Goal: Task Accomplishment & Management: Manage account settings

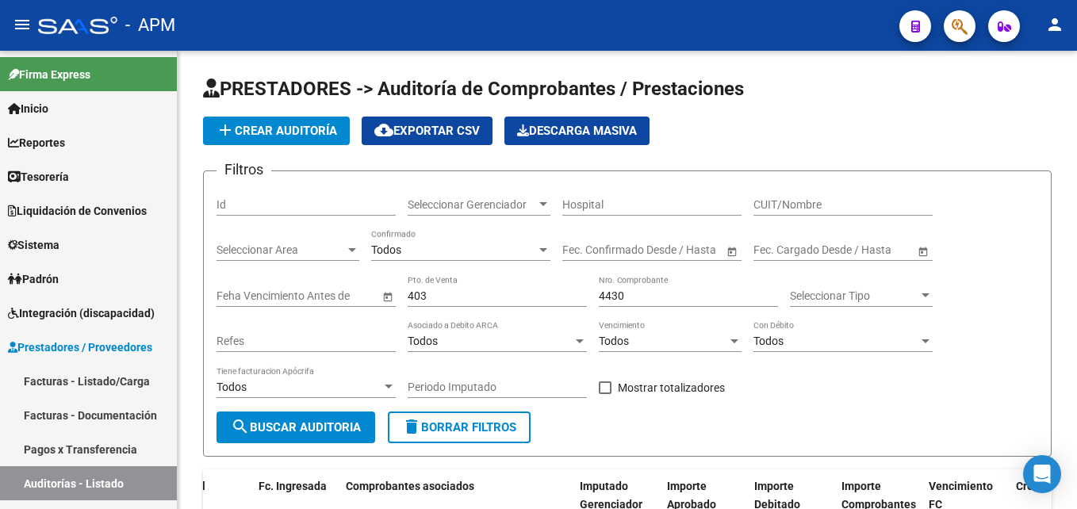
scroll to position [0, 327]
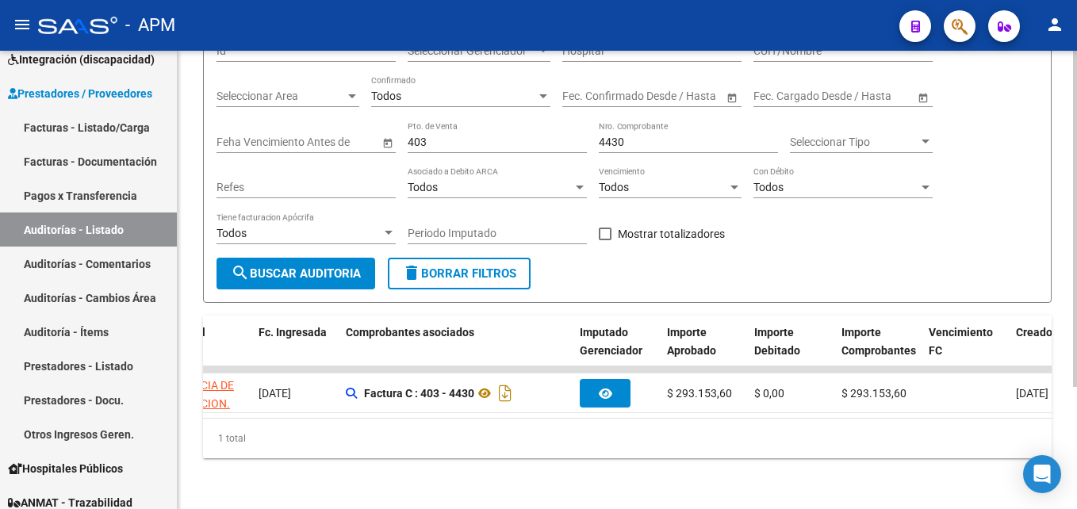
click at [442, 136] on input "403" at bounding box center [497, 142] width 179 height 13
type input "410"
click at [631, 136] on input "4430" at bounding box center [688, 142] width 179 height 13
type input "4"
type input "3347"
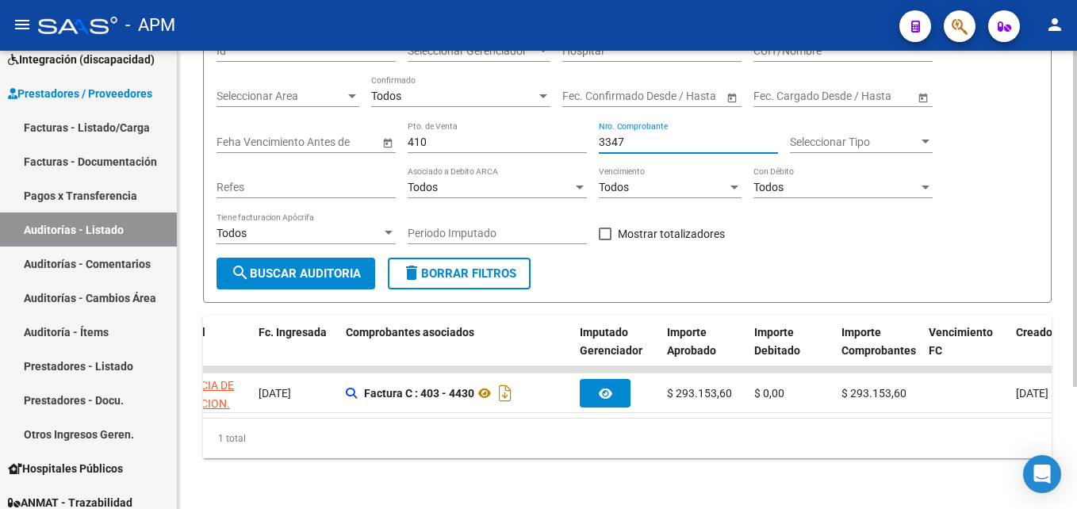
click at [339, 270] on span "search Buscar Auditoria" at bounding box center [296, 273] width 130 height 14
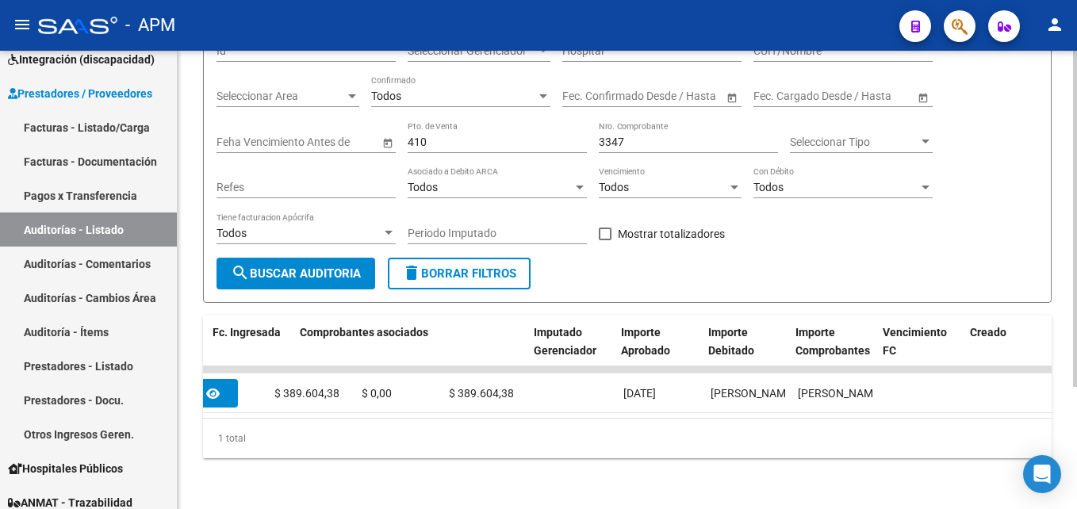
scroll to position [0, 335]
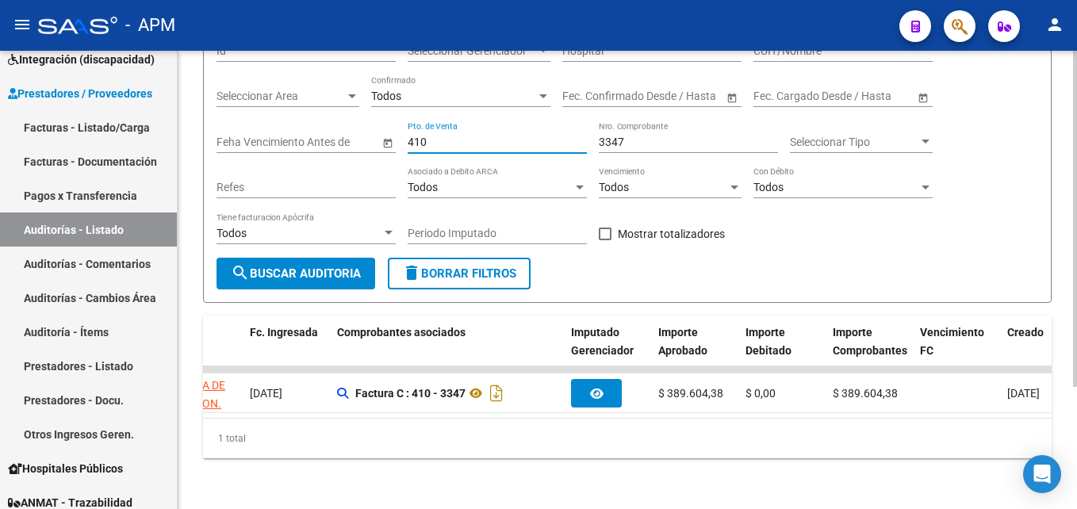
click at [441, 141] on input "410" at bounding box center [497, 142] width 179 height 13
type input "431"
click at [630, 141] on input "3347" at bounding box center [688, 142] width 179 height 13
type input "3"
type input "2498"
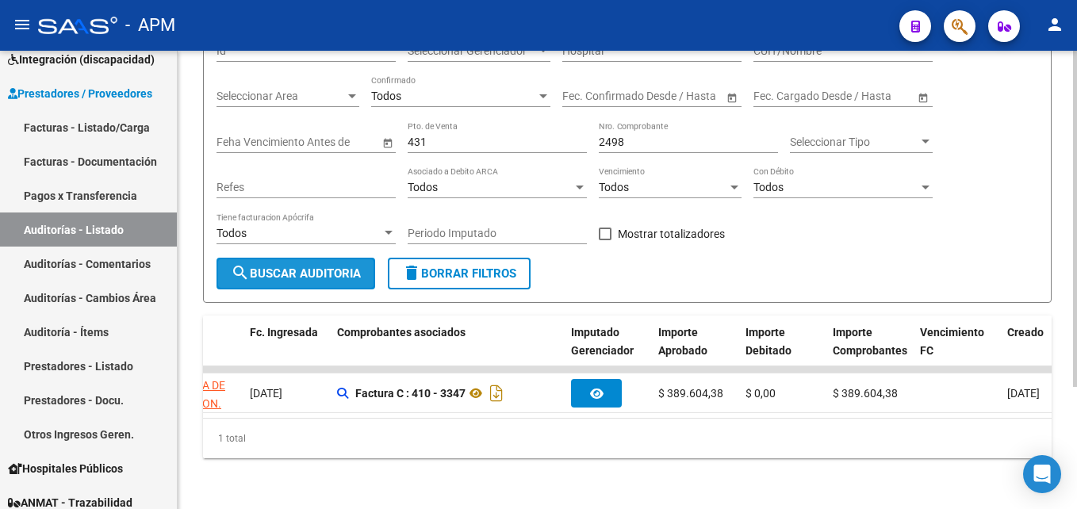
click at [333, 266] on span "search Buscar Auditoria" at bounding box center [296, 273] width 130 height 14
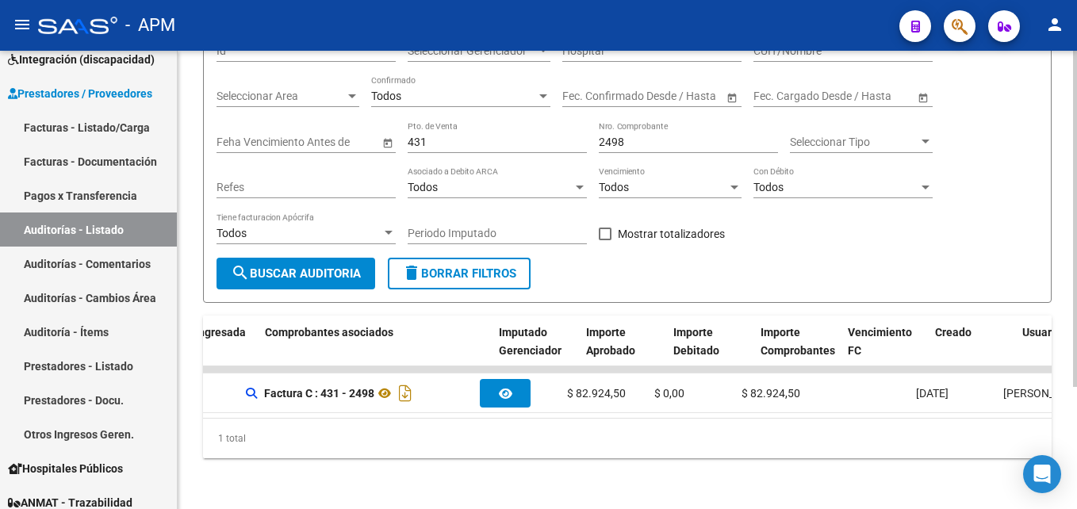
scroll to position [0, 399]
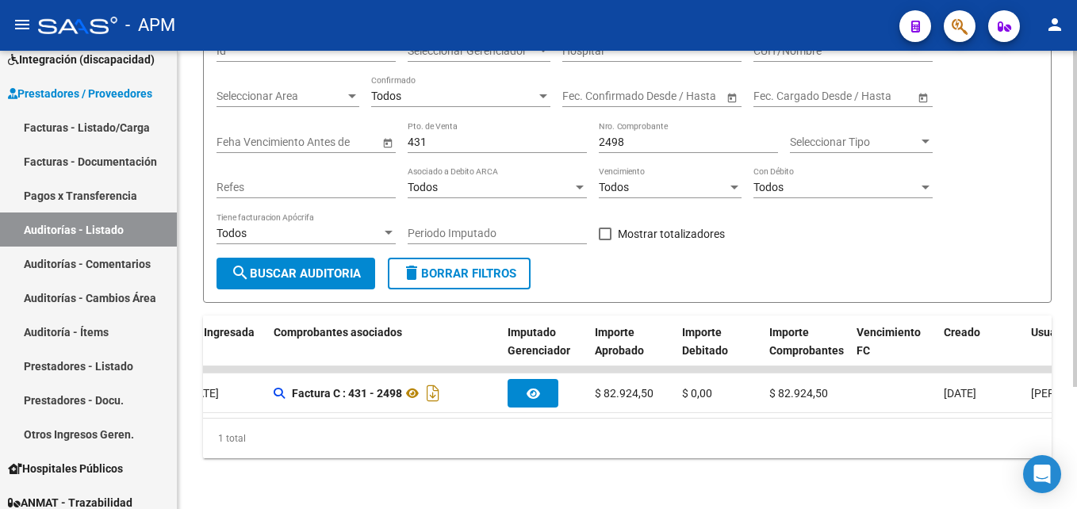
click at [442, 136] on input "431" at bounding box center [497, 142] width 179 height 13
type input "4"
type input "403"
click at [631, 136] on input "2498" at bounding box center [688, 142] width 179 height 13
type input "2"
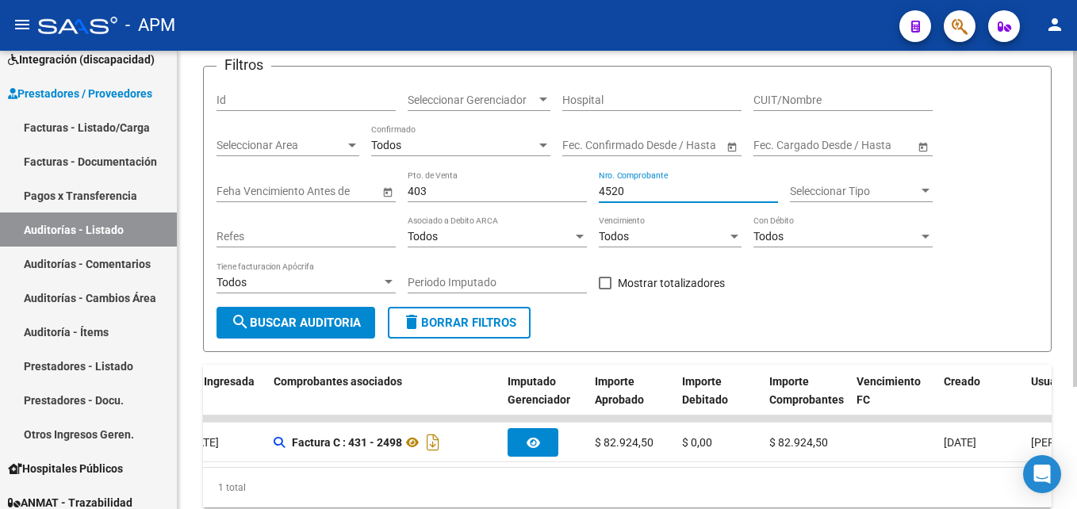
scroll to position [79, 0]
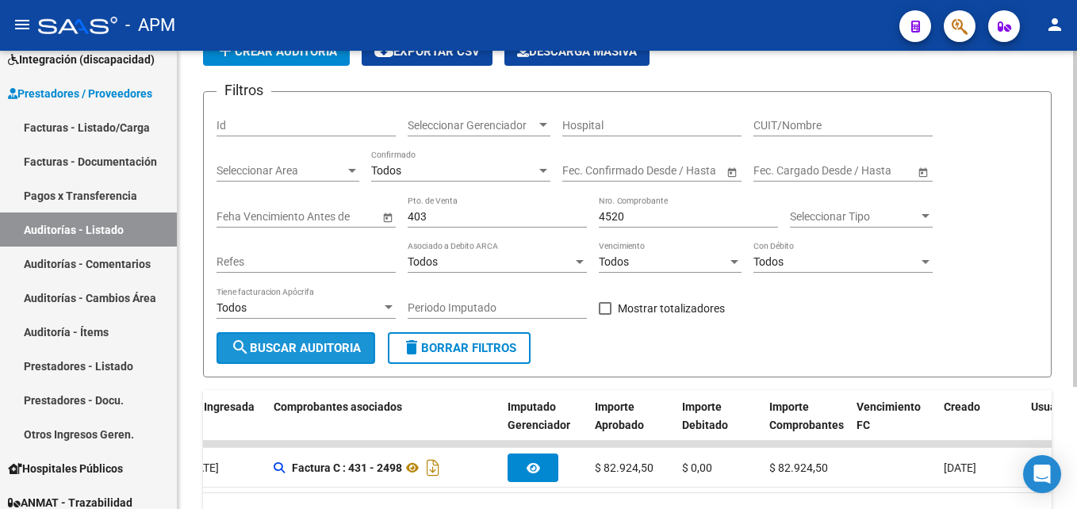
click at [276, 335] on button "search Buscar Auditoria" at bounding box center [295, 348] width 159 height 32
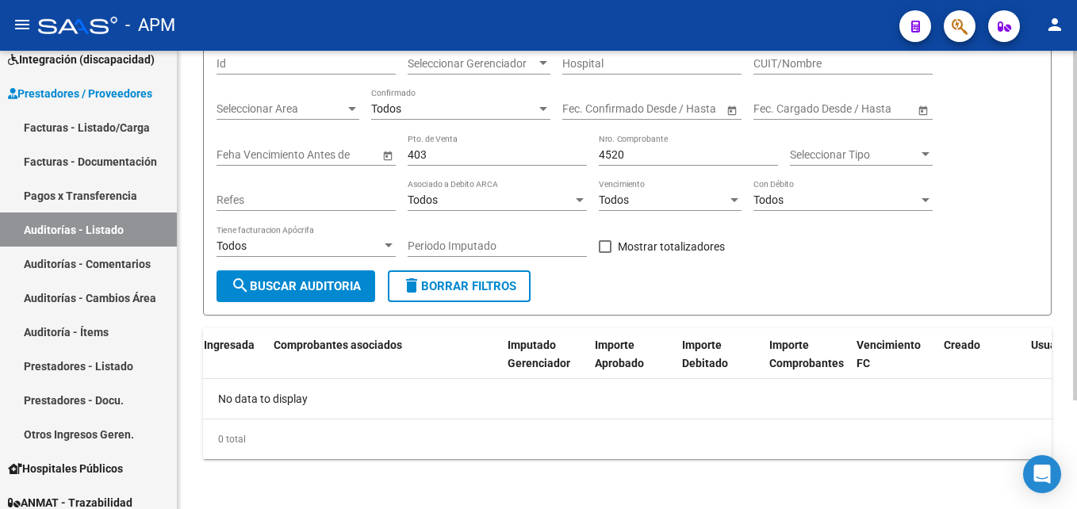
scroll to position [142, 0]
click at [625, 149] on input "4520" at bounding box center [688, 153] width 179 height 13
type input "4519"
click at [319, 274] on button "search Buscar Auditoria" at bounding box center [295, 286] width 159 height 32
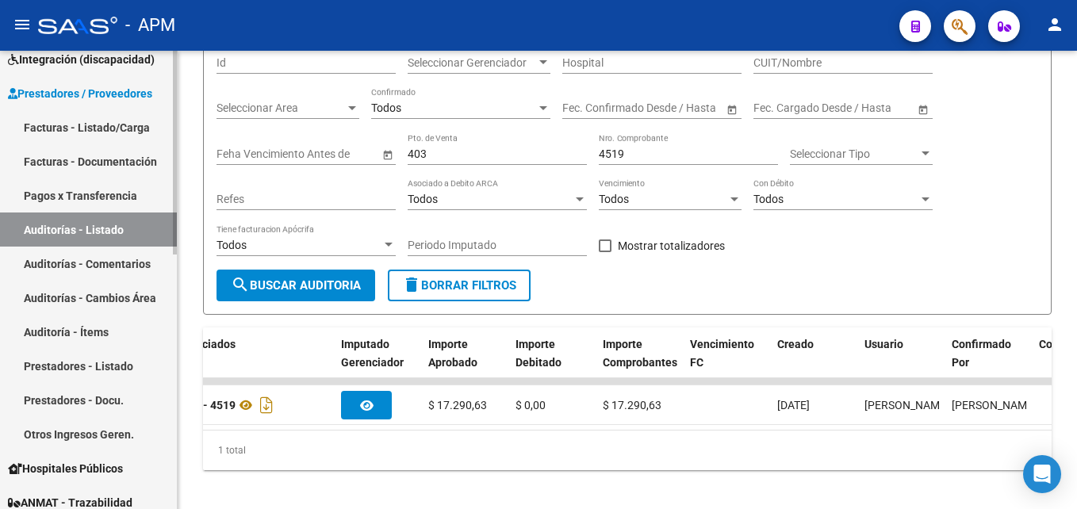
scroll to position [174, 0]
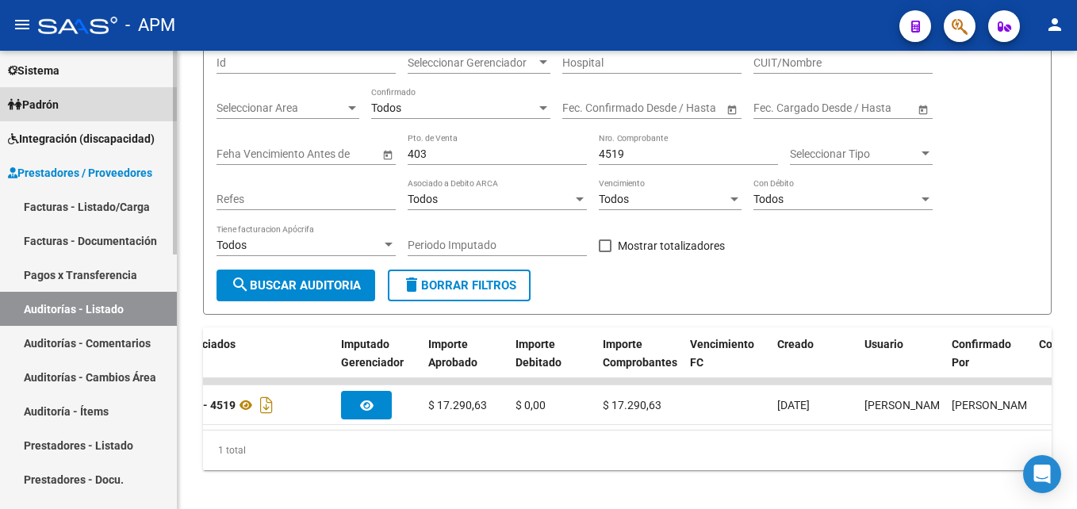
click at [82, 103] on link "Padrón" at bounding box center [88, 104] width 177 height 34
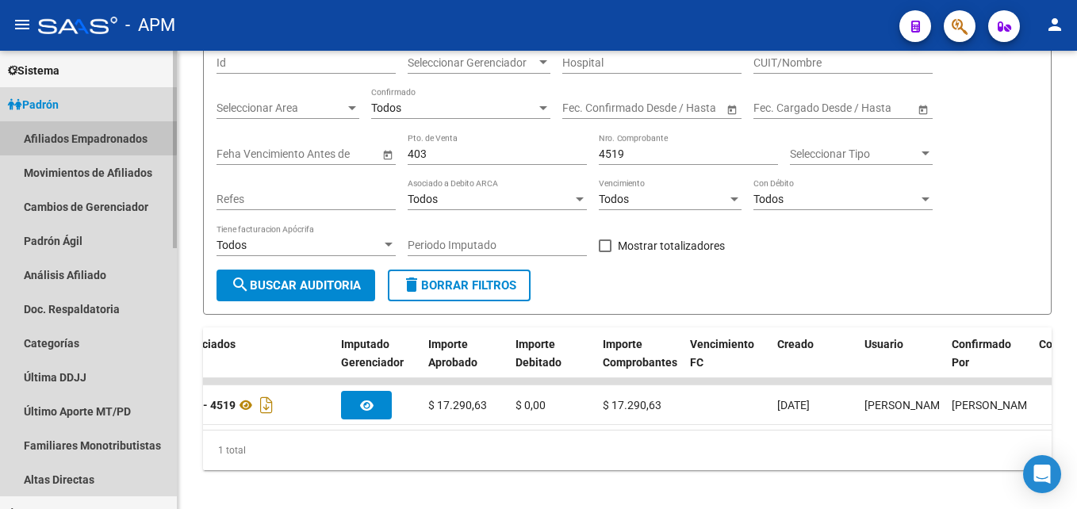
click at [83, 130] on link "Afiliados Empadronados" at bounding box center [88, 138] width 177 height 34
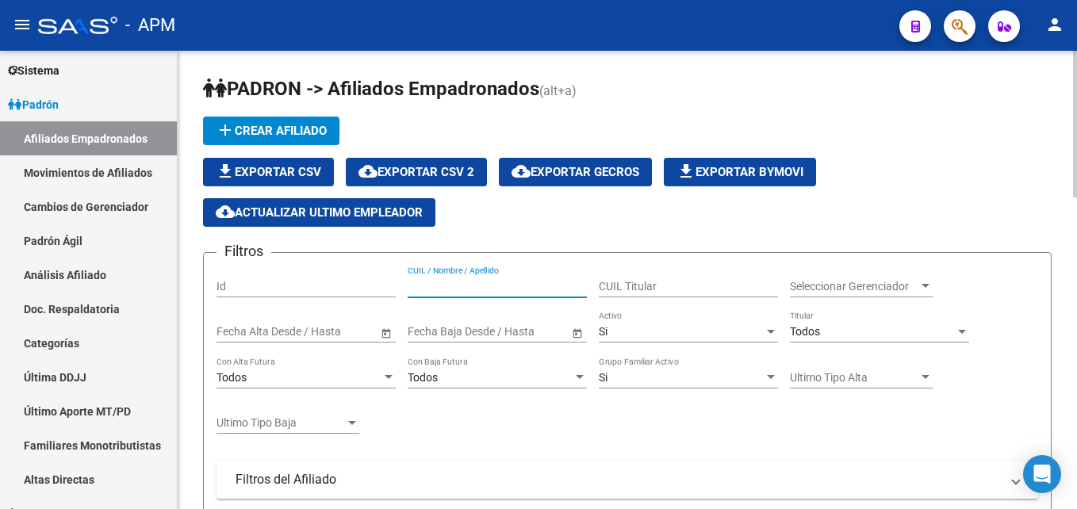
paste input "59129023"
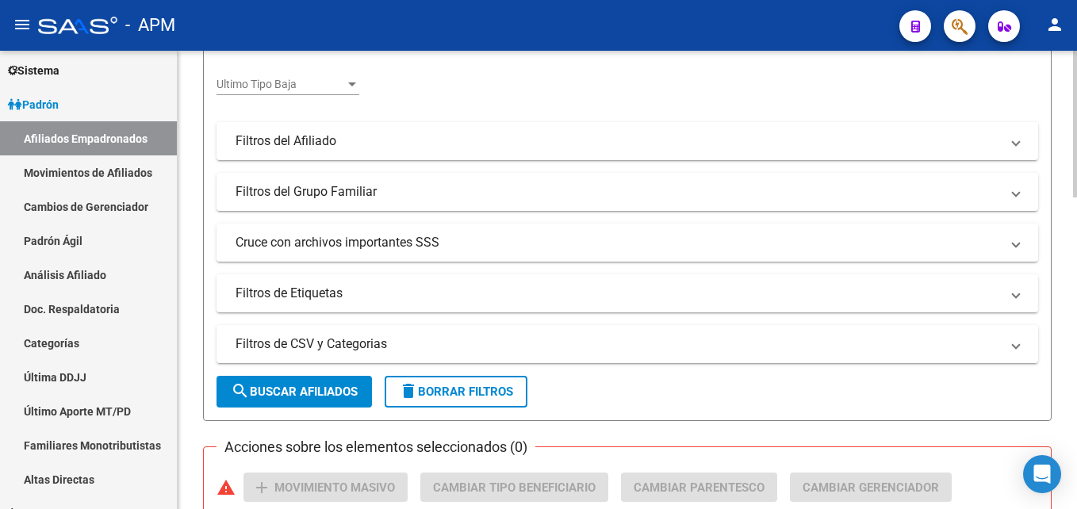
scroll to position [396, 0]
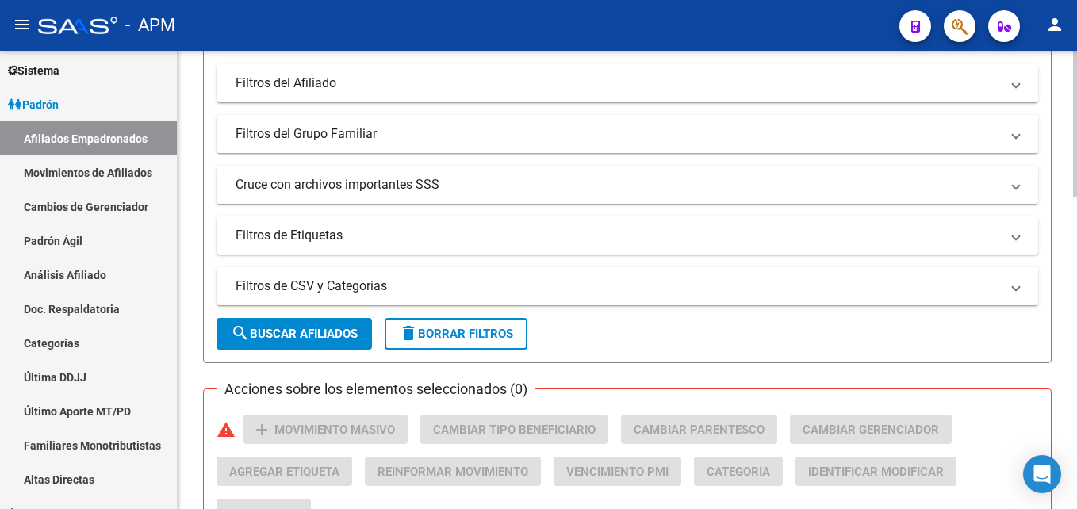
type input "59129023"
click at [330, 339] on span "search Buscar Afiliados" at bounding box center [294, 334] width 127 height 14
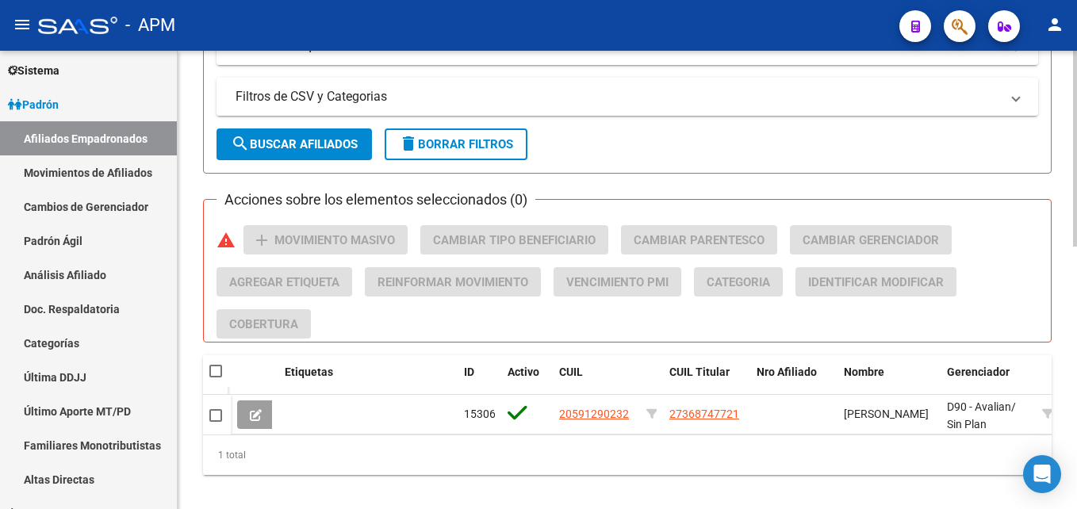
scroll to position [607, 0]
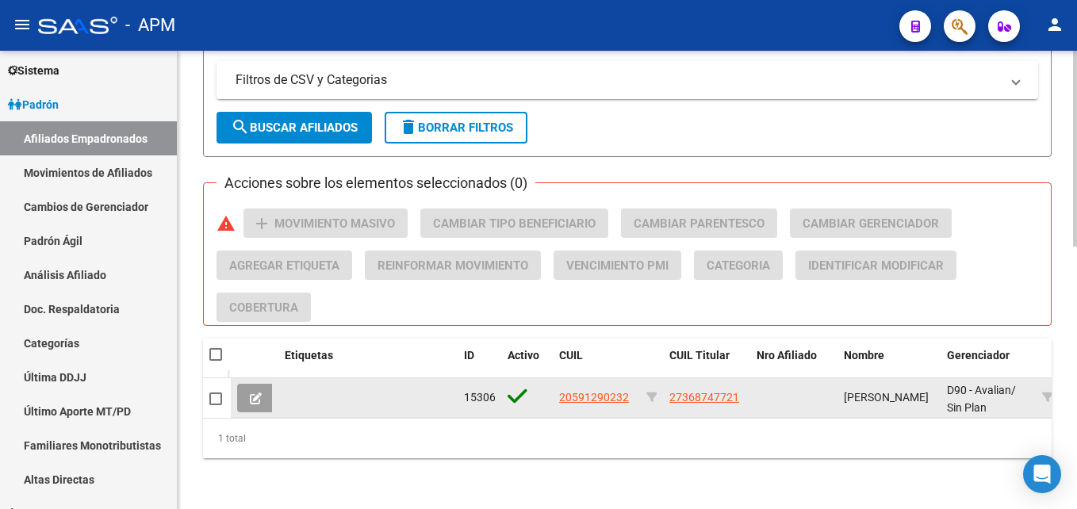
click at [262, 398] on button at bounding box center [255, 398] width 37 height 29
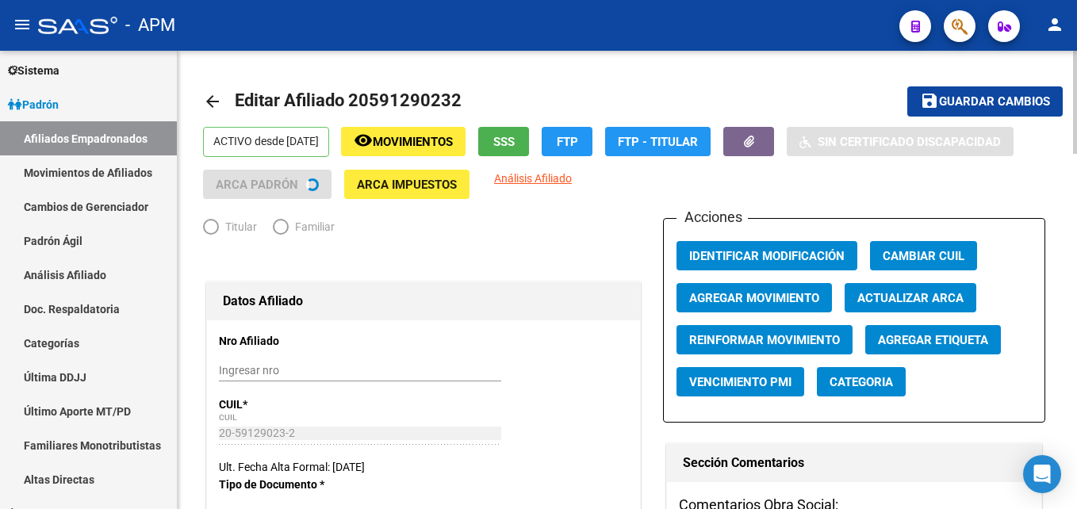
radio input "true"
type input "30-51986836-5"
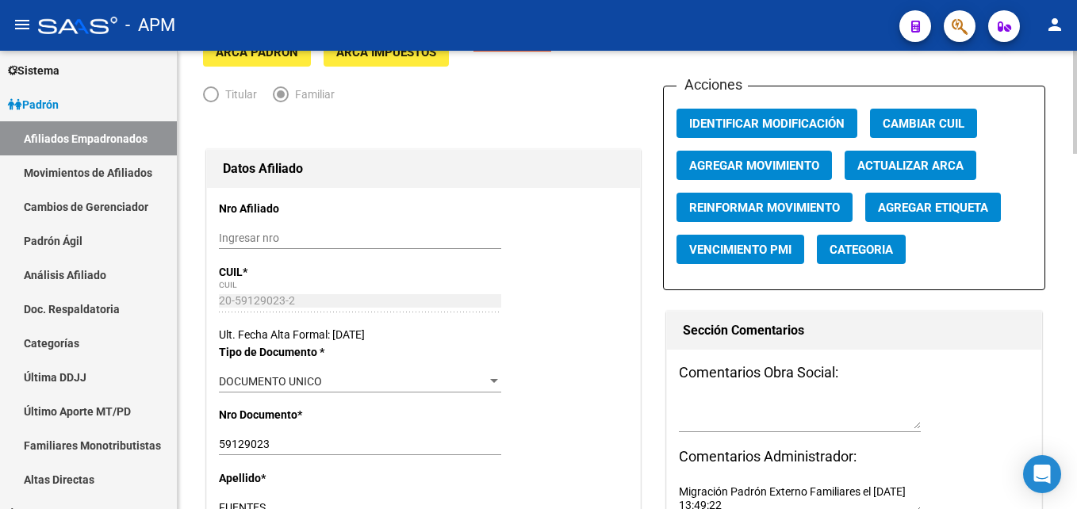
scroll to position [79, 0]
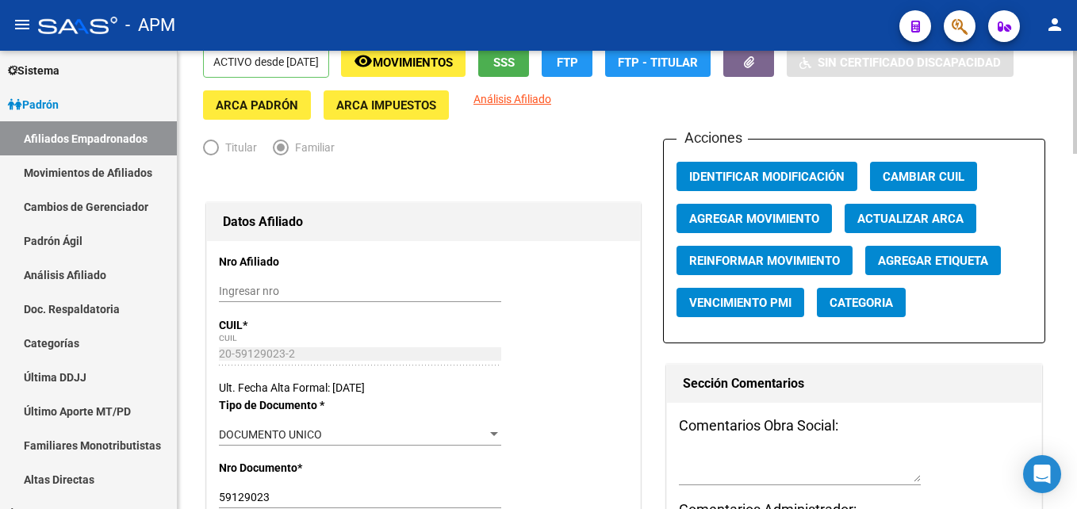
click at [792, 213] on span "Agregar Movimiento" at bounding box center [754, 219] width 130 height 14
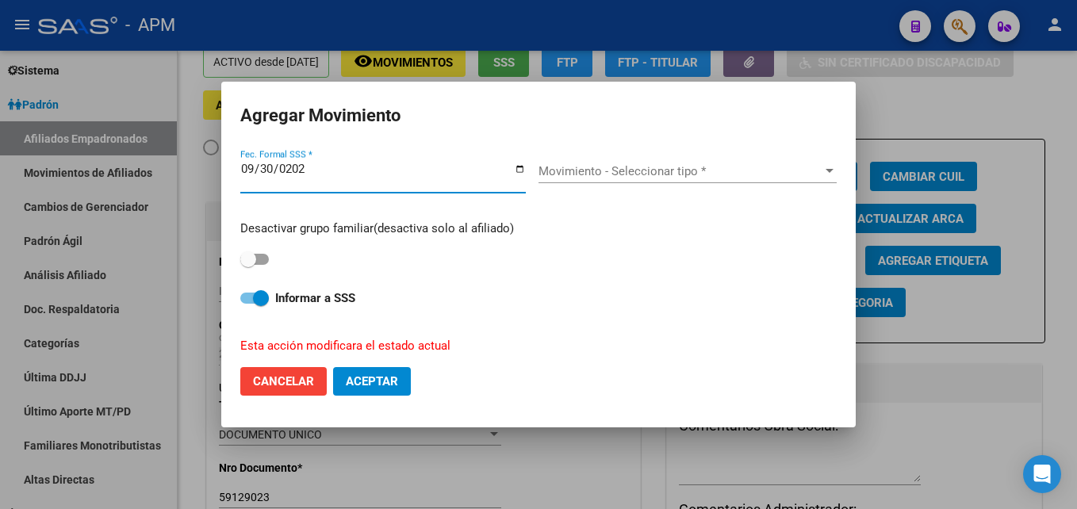
type input "[DATE]"
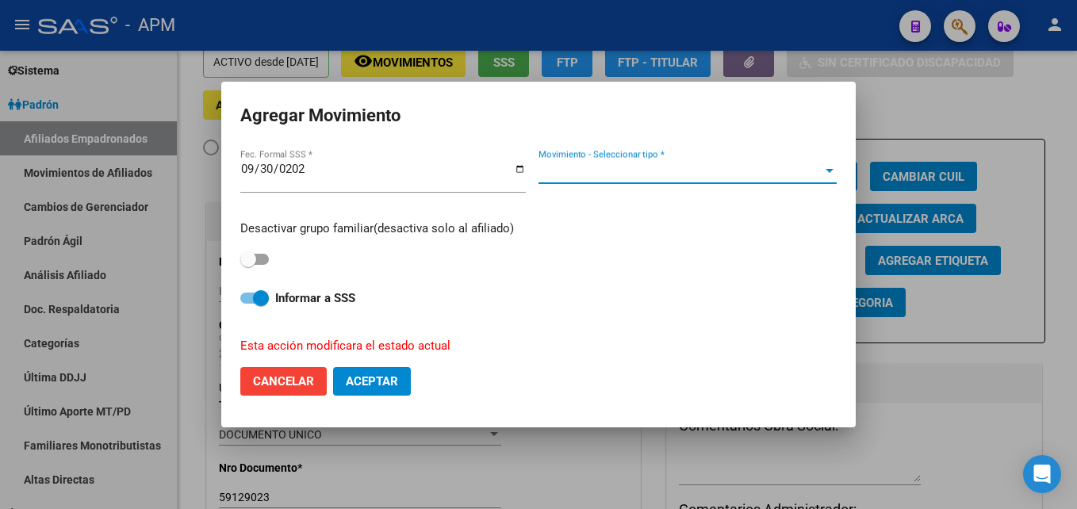
click at [817, 167] on span "Movimiento - Seleccionar tipo *" at bounding box center [680, 171] width 284 height 14
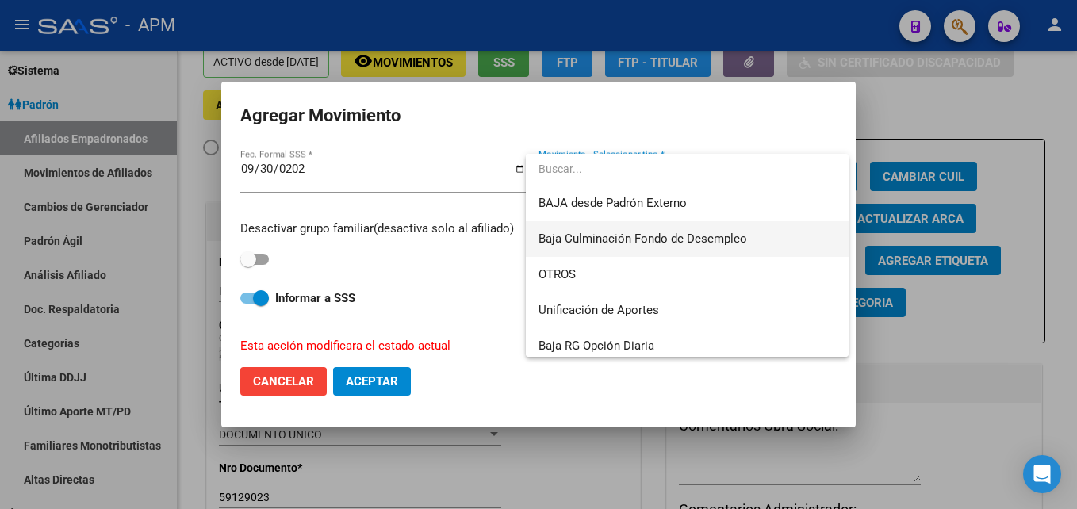
scroll to position [1153, 0]
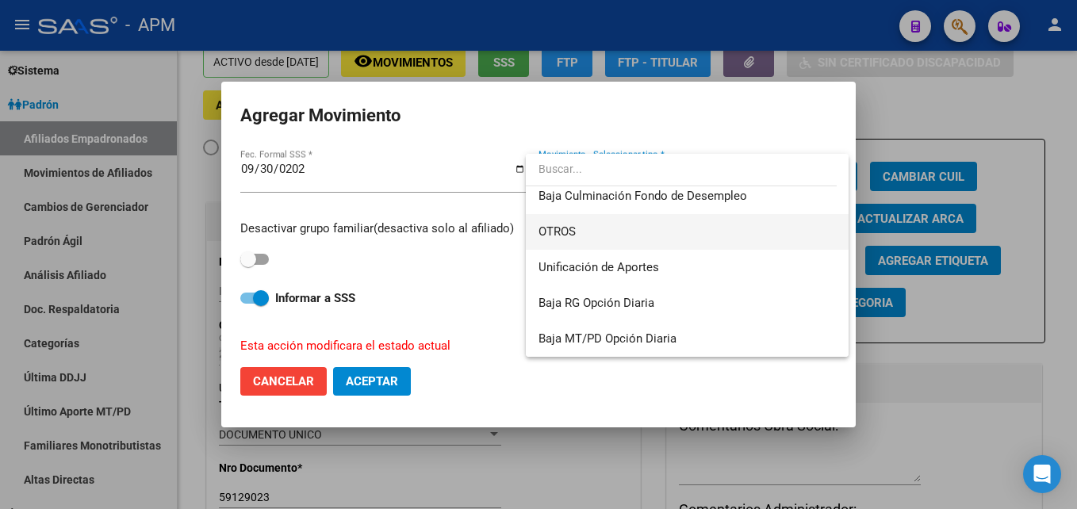
click at [738, 239] on span "OTROS" at bounding box center [686, 232] width 297 height 36
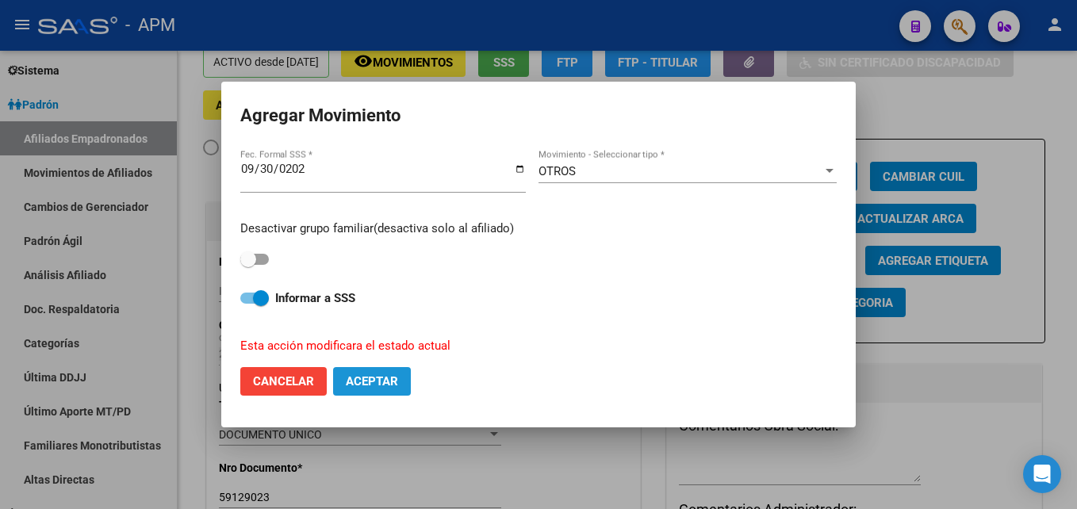
click at [381, 384] on span "Aceptar" at bounding box center [372, 381] width 52 height 14
checkbox input "false"
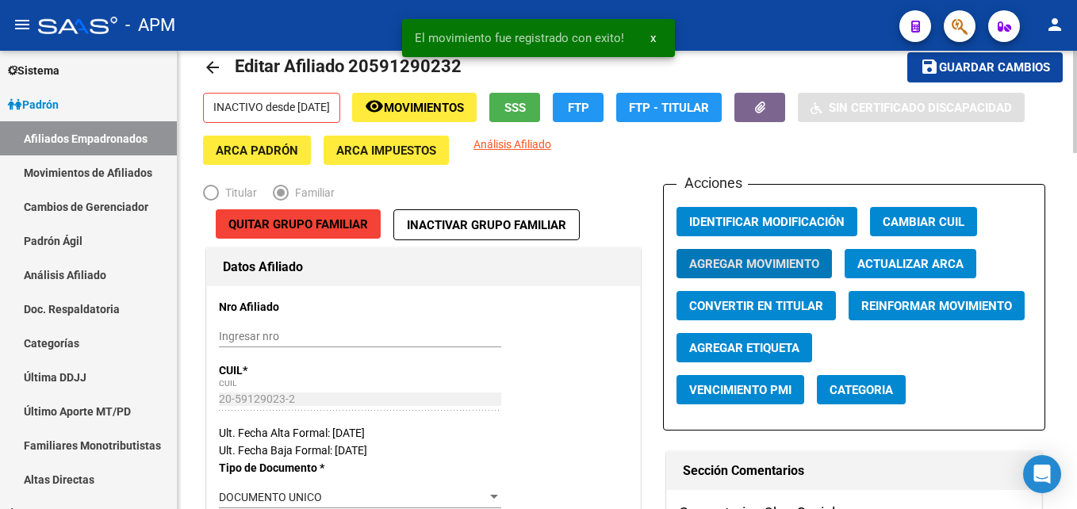
scroll to position [0, 0]
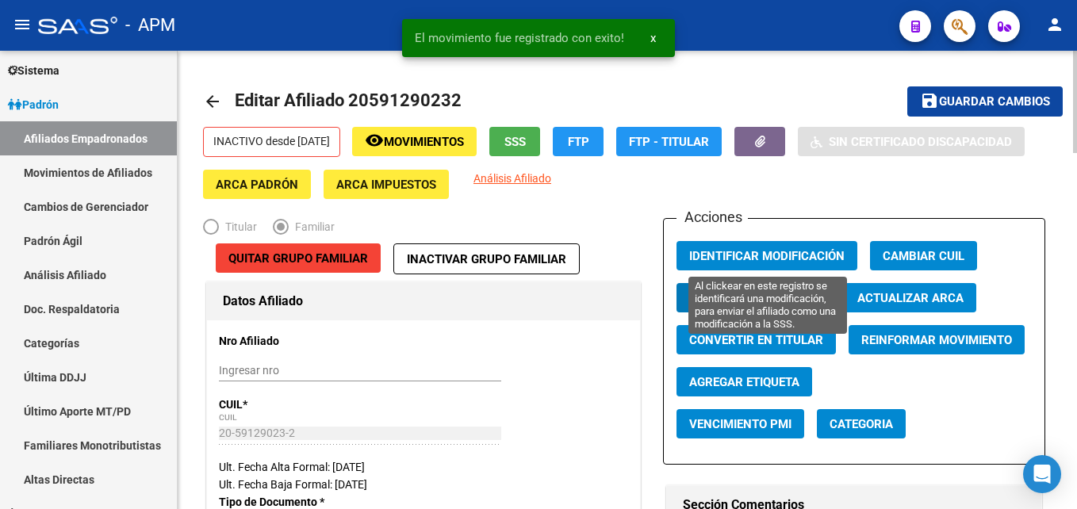
click at [763, 253] on span "Identificar Modificación" at bounding box center [766, 256] width 155 height 14
